Goal: Use online tool/utility: Utilize a website feature to perform a specific function

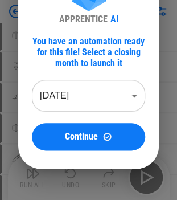
scroll to position [67, 0]
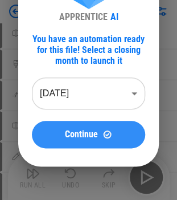
click at [79, 132] on span "Continue" at bounding box center [81, 134] width 33 height 9
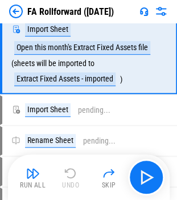
scroll to position [0, 0]
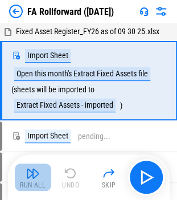
click at [33, 176] on img "button" at bounding box center [33, 173] width 14 height 14
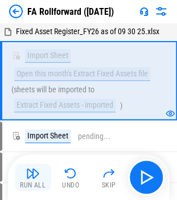
click at [28, 167] on img "button" at bounding box center [33, 173] width 14 height 14
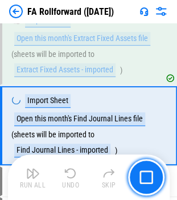
scroll to position [60, 0]
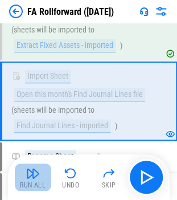
click at [31, 180] on button "Run All" at bounding box center [33, 177] width 36 height 27
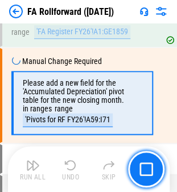
scroll to position [5406, 0]
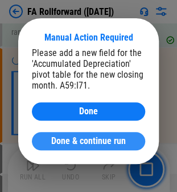
click at [102, 142] on span "Done & continue run" at bounding box center [88, 140] width 75 height 9
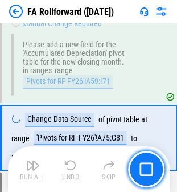
scroll to position [5485, 0]
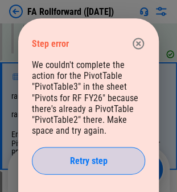
click at [128, 166] on button "Retry step" at bounding box center [88, 159] width 113 height 27
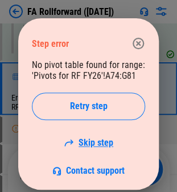
click at [99, 144] on link "Skip step" at bounding box center [89, 142] width 50 height 11
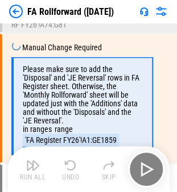
scroll to position [5571, 0]
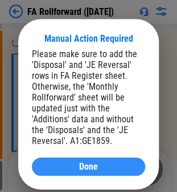
click at [99, 165] on div "Done" at bounding box center [89, 165] width 86 height 9
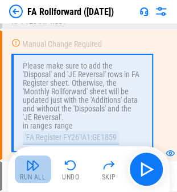
click at [21, 167] on button "Run All" at bounding box center [33, 168] width 36 height 27
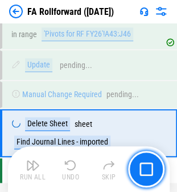
scroll to position [5938, 0]
